Goal: Information Seeking & Learning: Learn about a topic

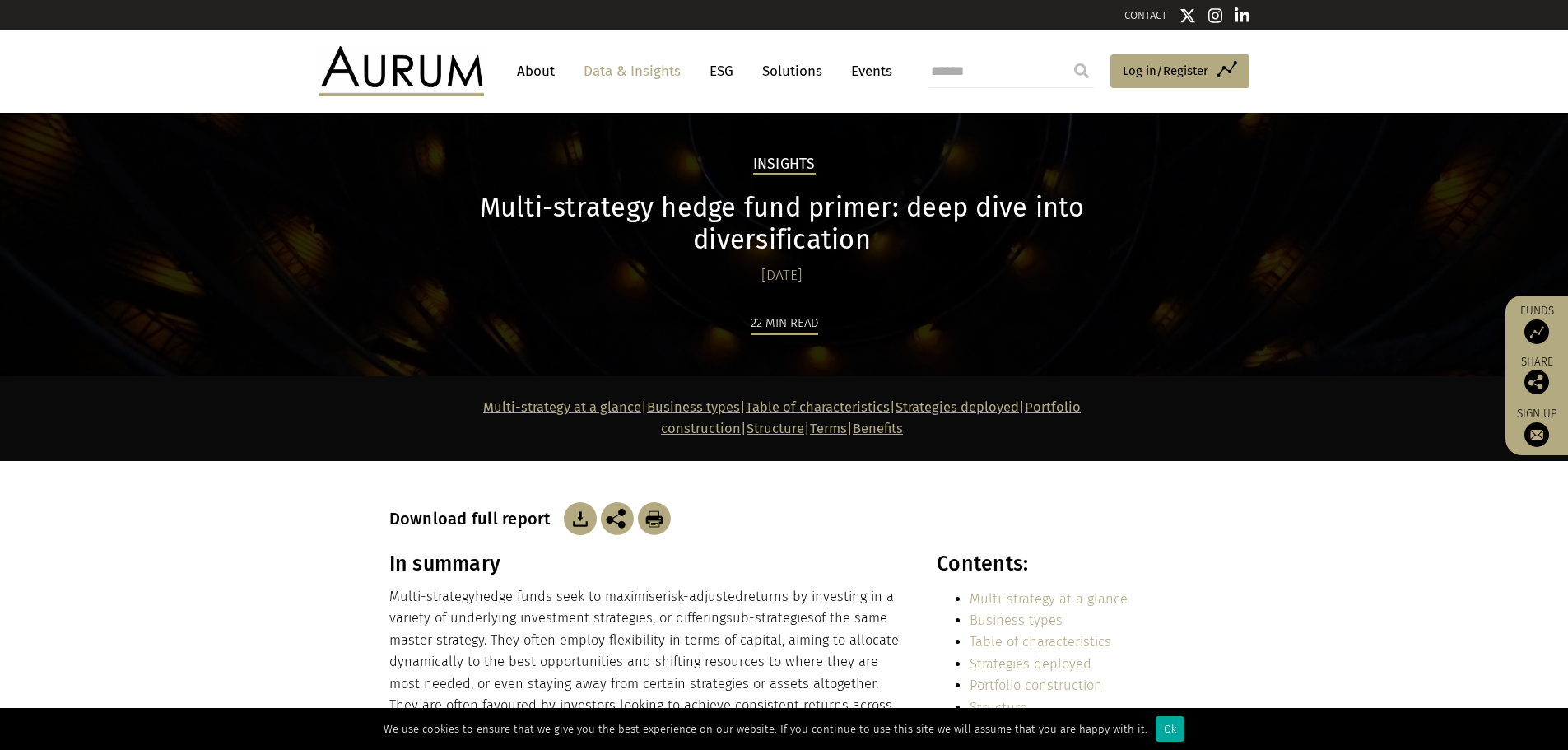
drag, startPoint x: 964, startPoint y: 194, endPoint x: 381, endPoint y: 169, distance: 583.5
click at [381, 169] on div "Insights Multi-strategy hedge fund primer: deep dive into diversification [DATE…" at bounding box center [784, 244] width 1568 height 264
click at [237, 240] on div "Insights Multi-strategy hedge fund primer: deep dive into diversification [DATE…" at bounding box center [784, 244] width 1568 height 264
click at [398, 214] on h1 "Multi-strategy hedge fund primer: deep dive into diversification" at bounding box center [782, 223] width 786 height 64
drag, startPoint x: 387, startPoint y: 207, endPoint x: 1176, endPoint y: 209, distance: 789.0
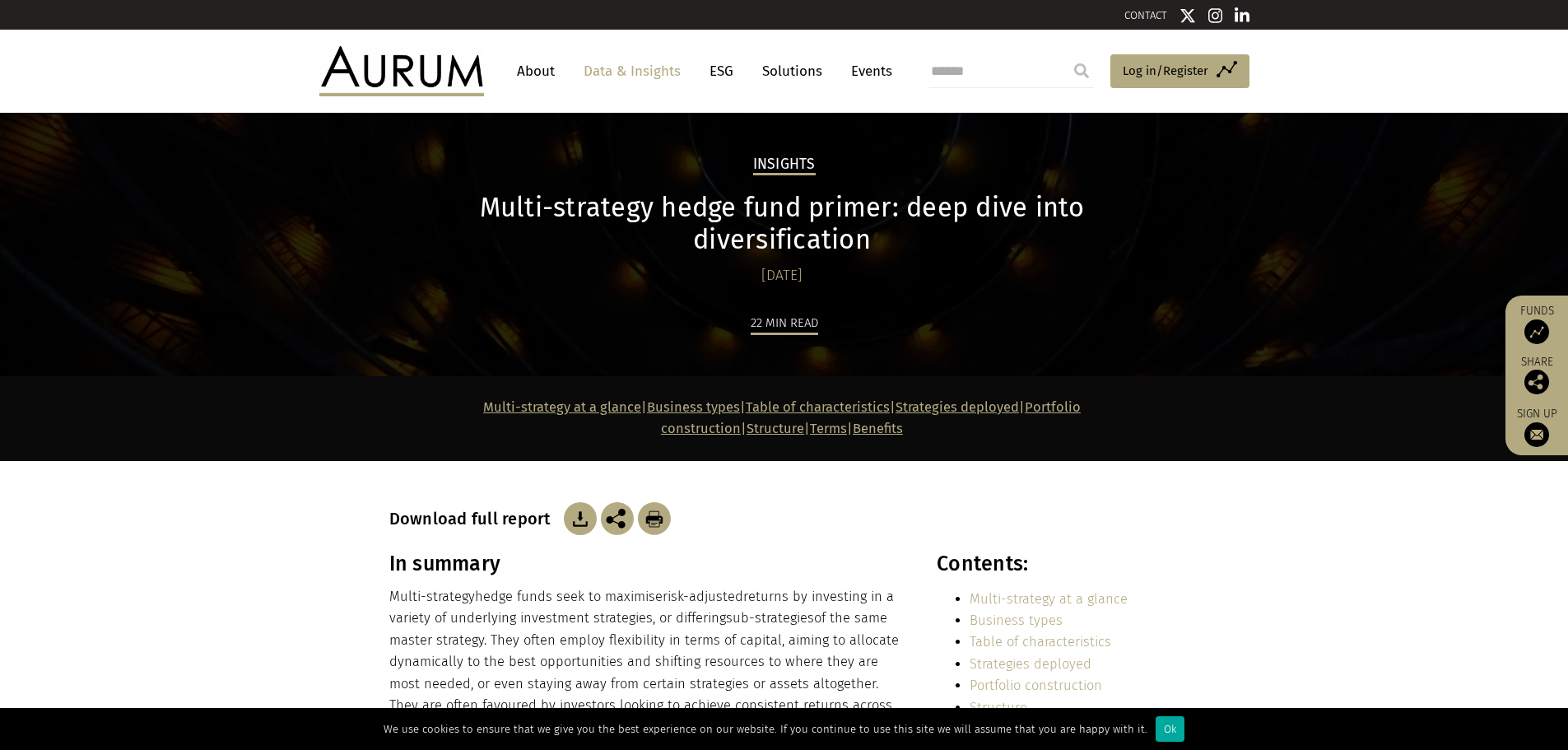
click at [1176, 209] on div "Insights Multi-strategy hedge fund primer: deep dive into diversification [DATE…" at bounding box center [784, 265] width 823 height 222
click at [1179, 211] on div "Multi-strategy hedge fund primer: deep dive into diversification [DATE]" at bounding box center [784, 239] width 790 height 95
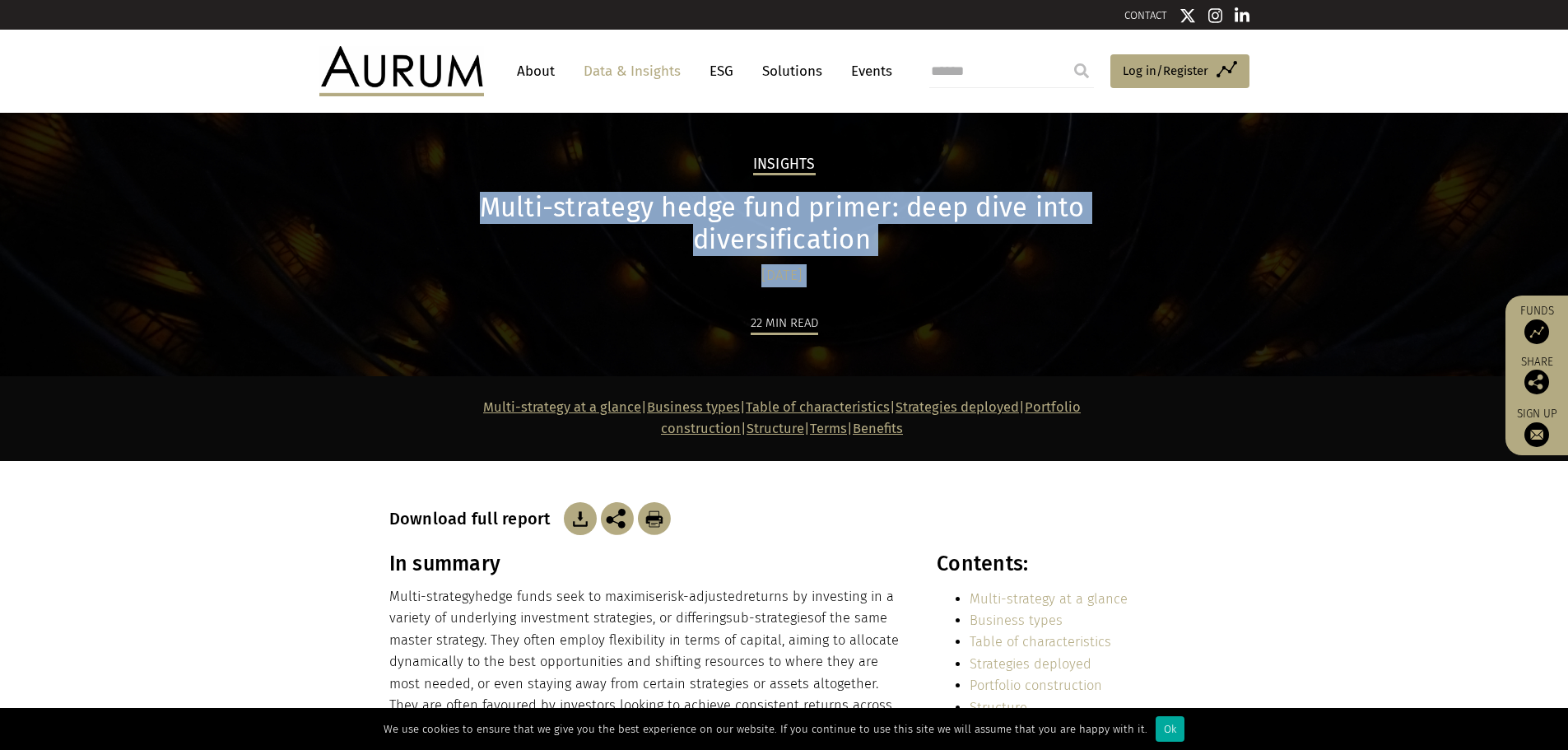
drag, startPoint x: 1174, startPoint y: 209, endPoint x: 406, endPoint y: 206, distance: 768.0
click at [406, 206] on div "Multi-strategy hedge fund primer: deep dive into diversification [DATE]" at bounding box center [784, 239] width 790 height 95
copy div "Multi-strategy hedge fund primer: deep dive into diversification [DATE]"
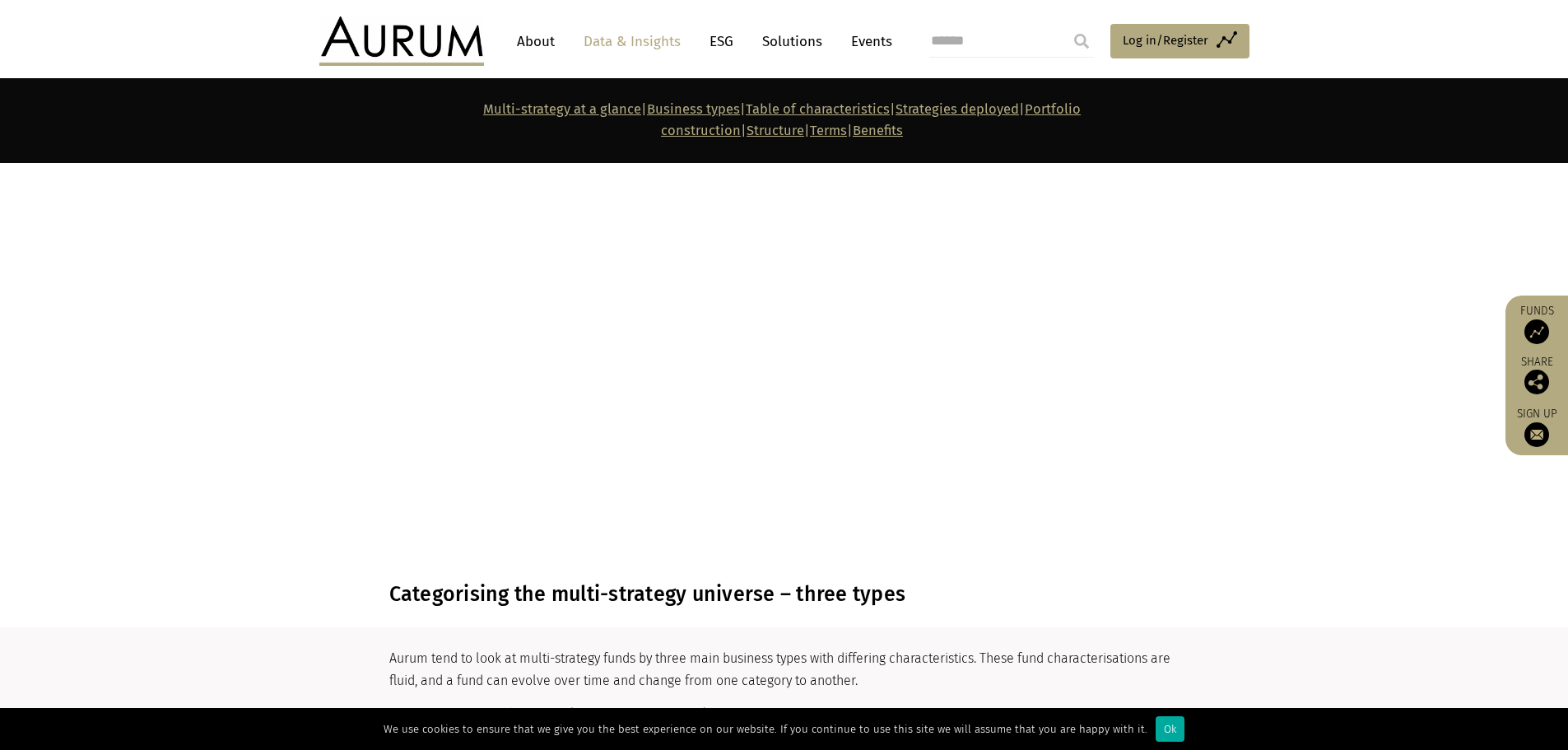
scroll to position [1894, 0]
